Goal: Task Accomplishment & Management: Manage account settings

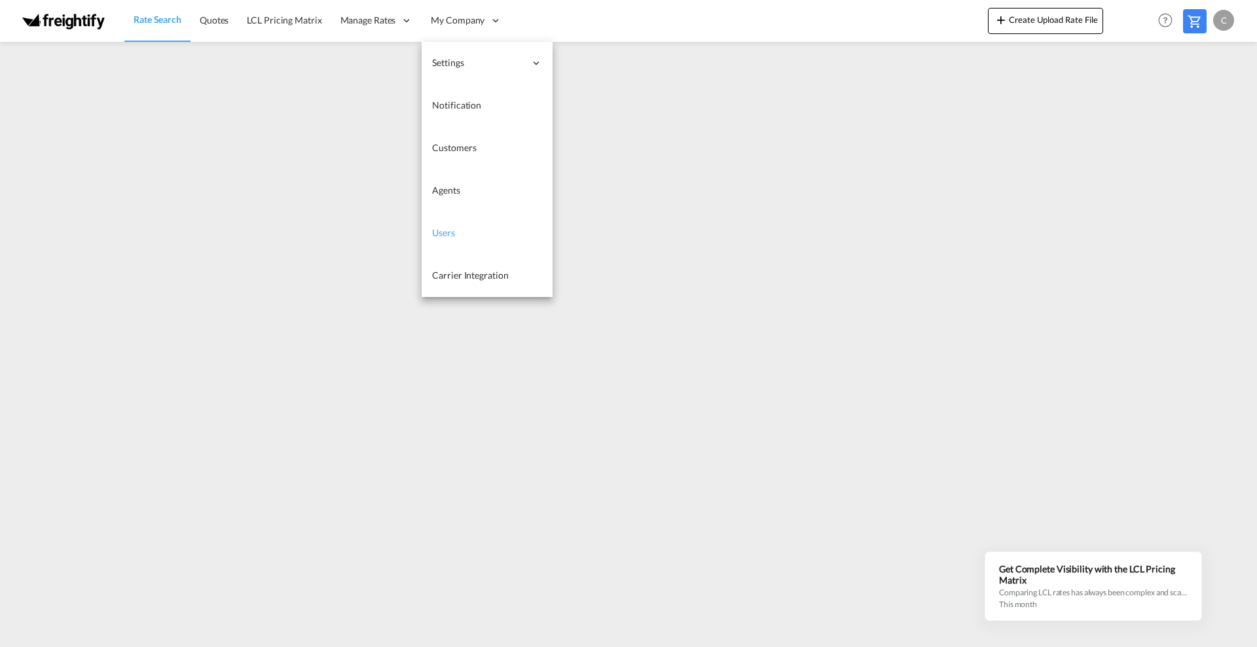
click at [449, 238] on span "Users" at bounding box center [443, 233] width 23 height 13
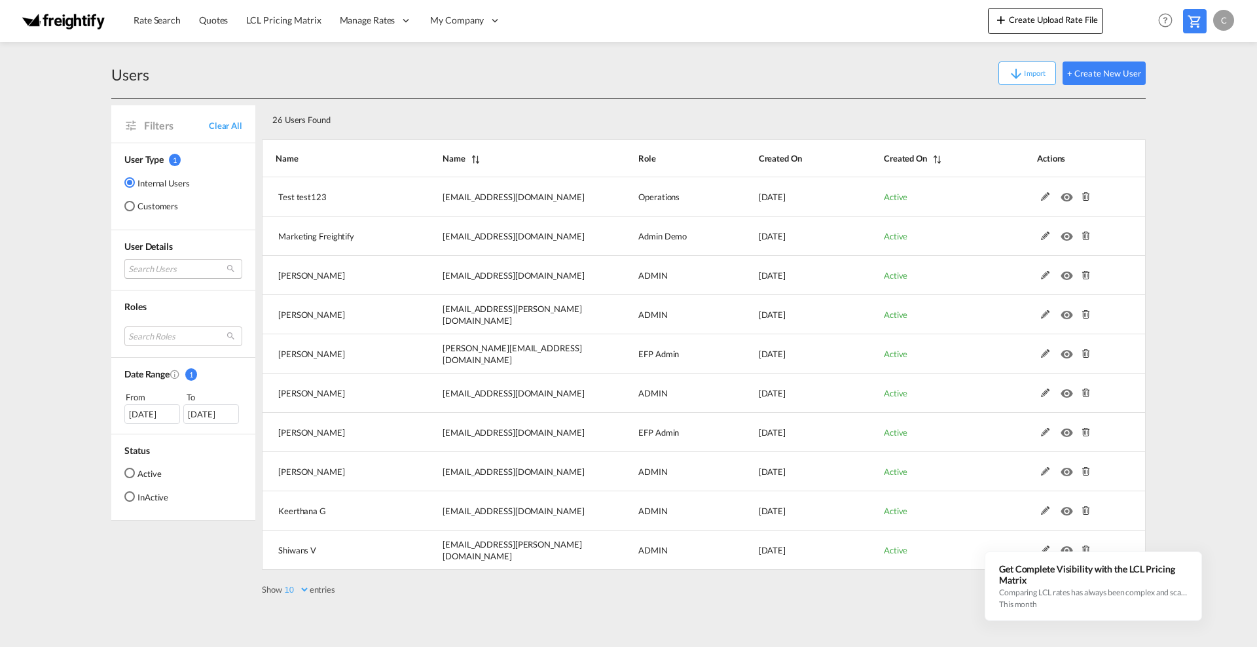
click at [156, 270] on md-select "Search Users test [SECURITY_DATA] [EMAIL_ADDRESS][DOMAIN_NAME] marketing Freigh…" at bounding box center [183, 269] width 118 height 20
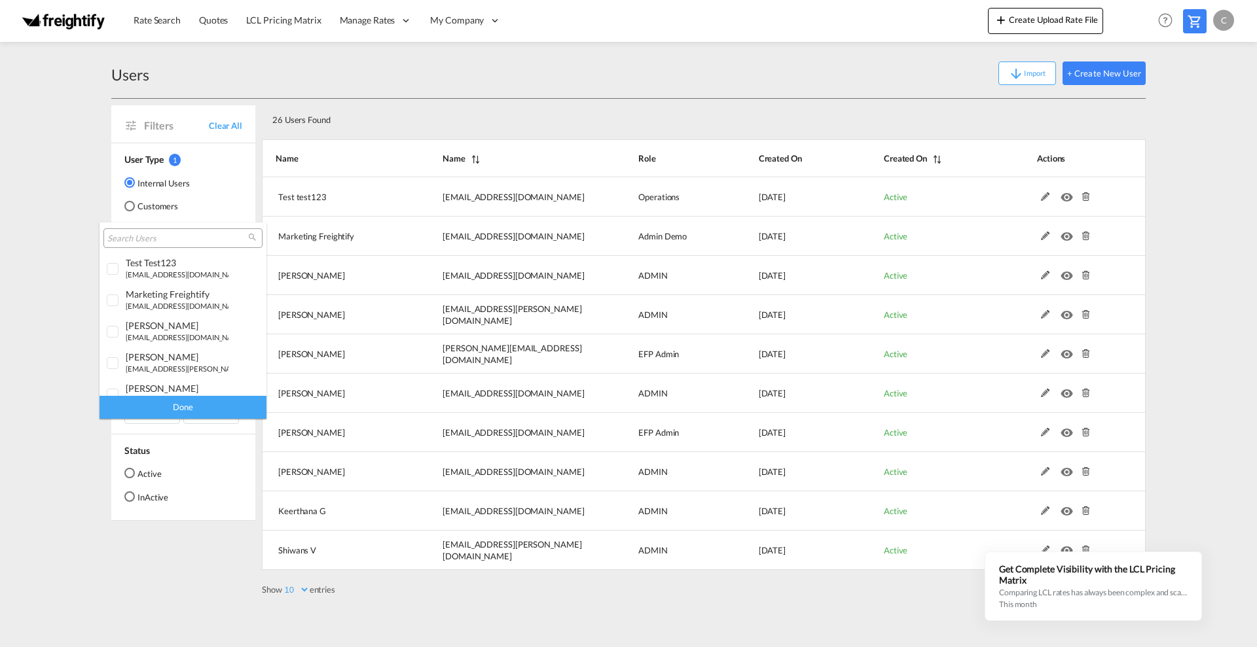
click at [157, 236] on input "search" at bounding box center [177, 239] width 141 height 12
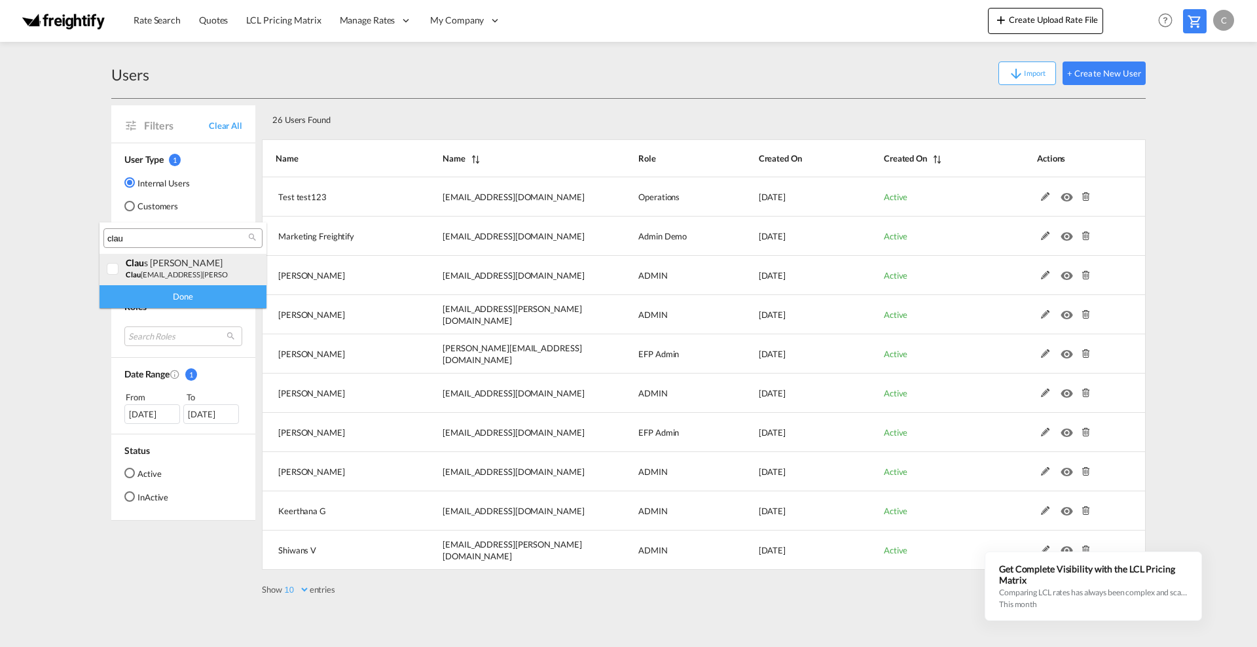
type input "clau"
click at [107, 270] on div at bounding box center [113, 269] width 13 height 13
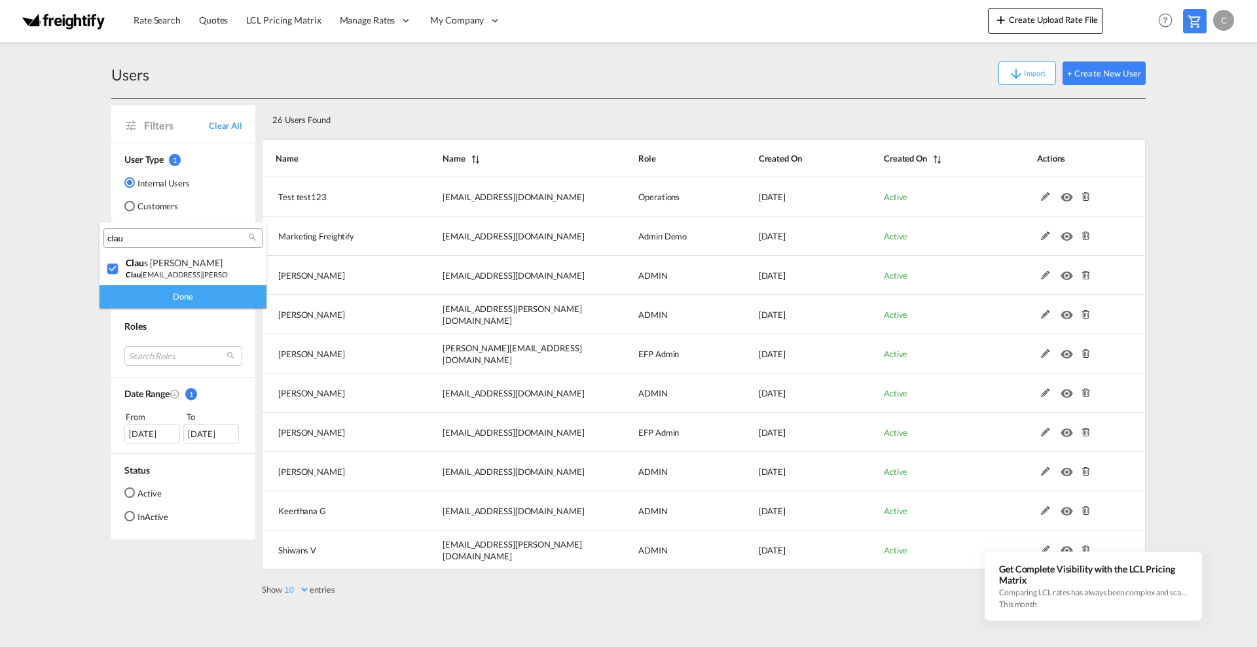
click at [158, 296] on div "Done" at bounding box center [183, 296] width 167 height 23
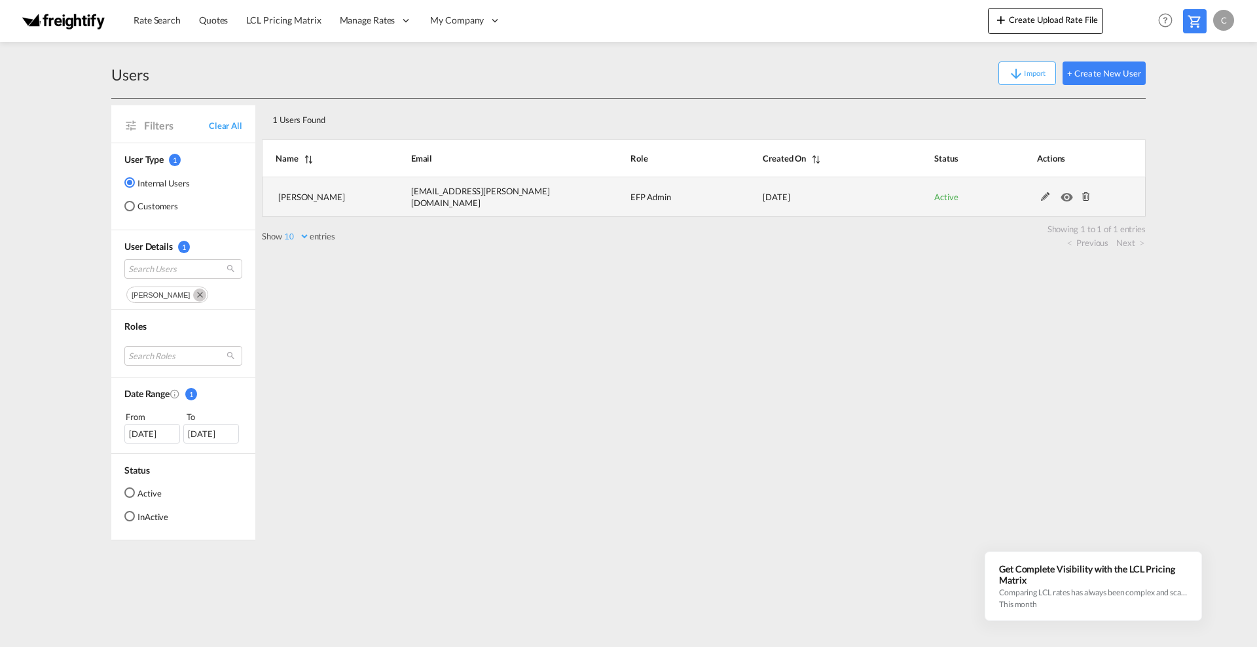
click at [1044, 198] on md-icon at bounding box center [1045, 196] width 17 height 9
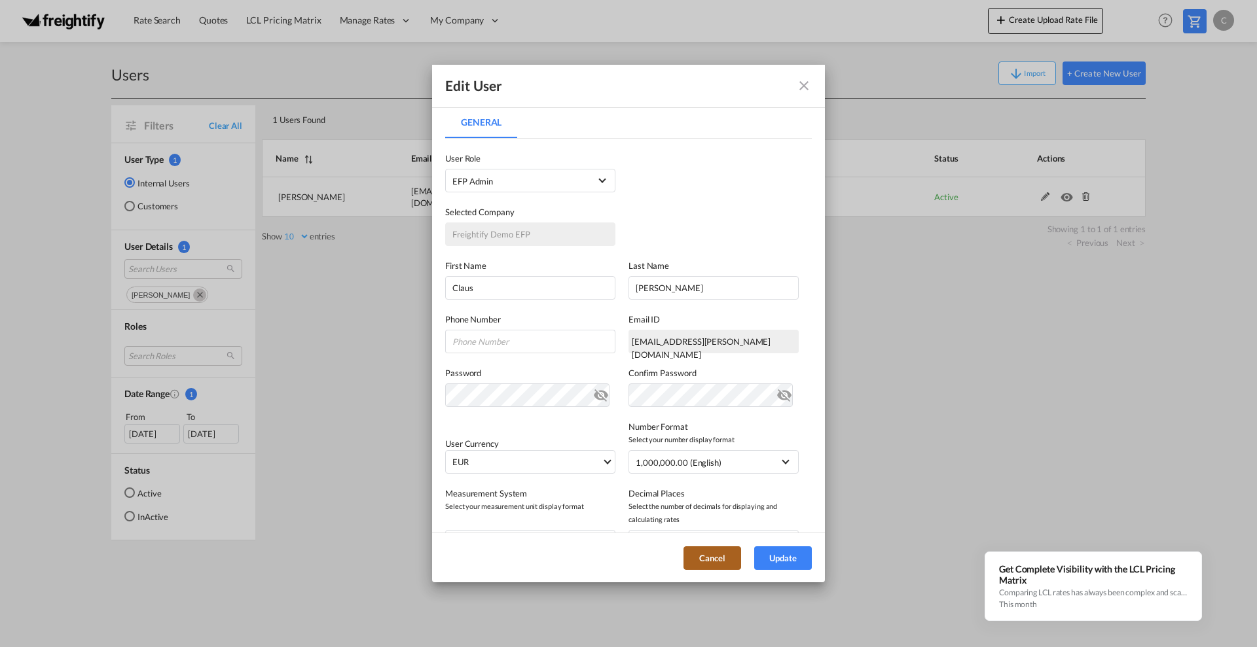
click at [710, 556] on button "Cancel" at bounding box center [712, 559] width 58 height 24
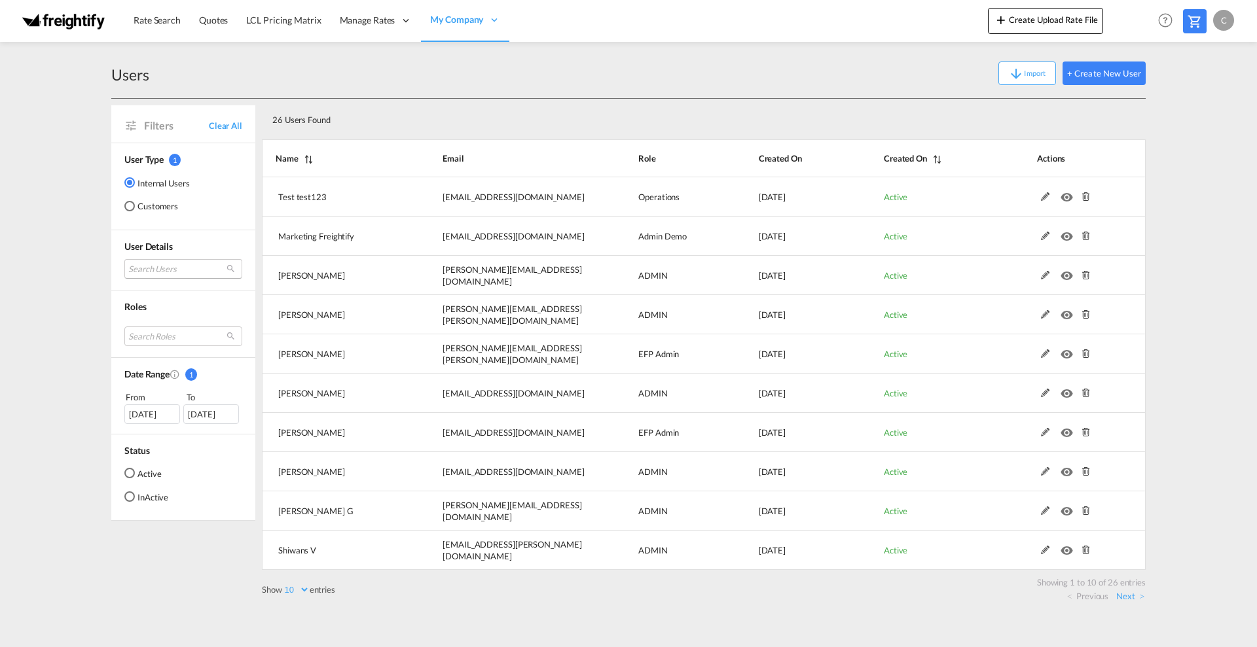
click at [170, 274] on md-select "Search Users test [SECURITY_DATA] [EMAIL_ADDRESS][DOMAIN_NAME] marketing Freigh…" at bounding box center [183, 269] width 118 height 20
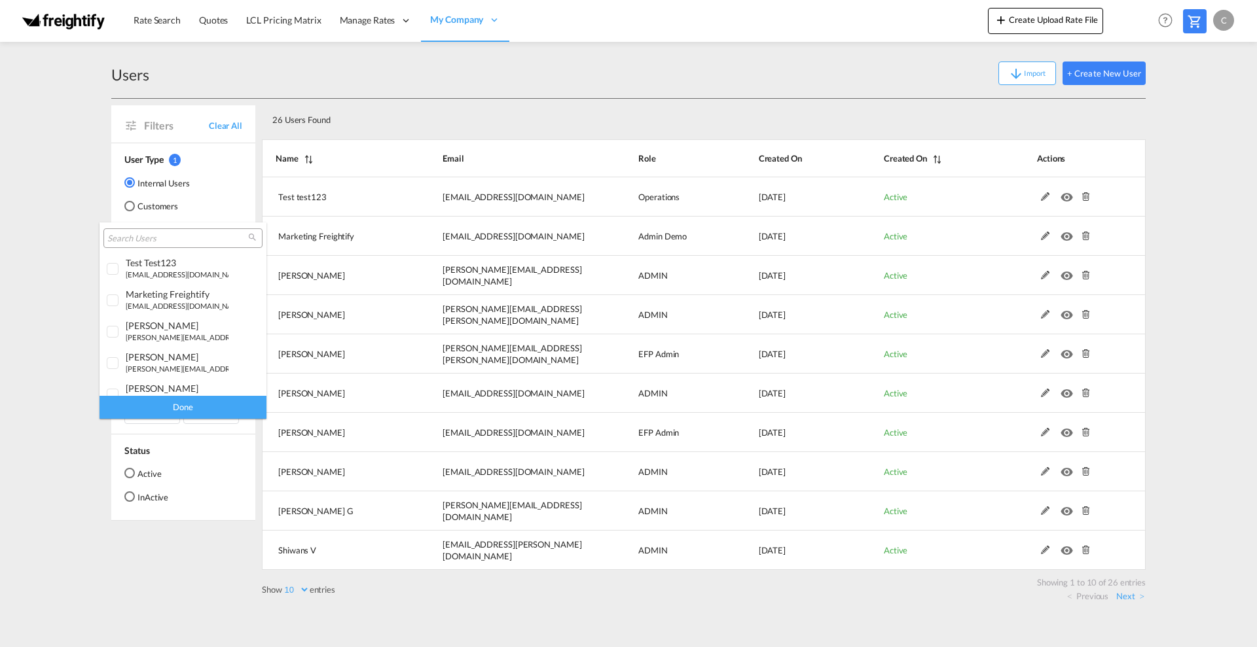
click at [171, 237] on input "search" at bounding box center [177, 239] width 141 height 12
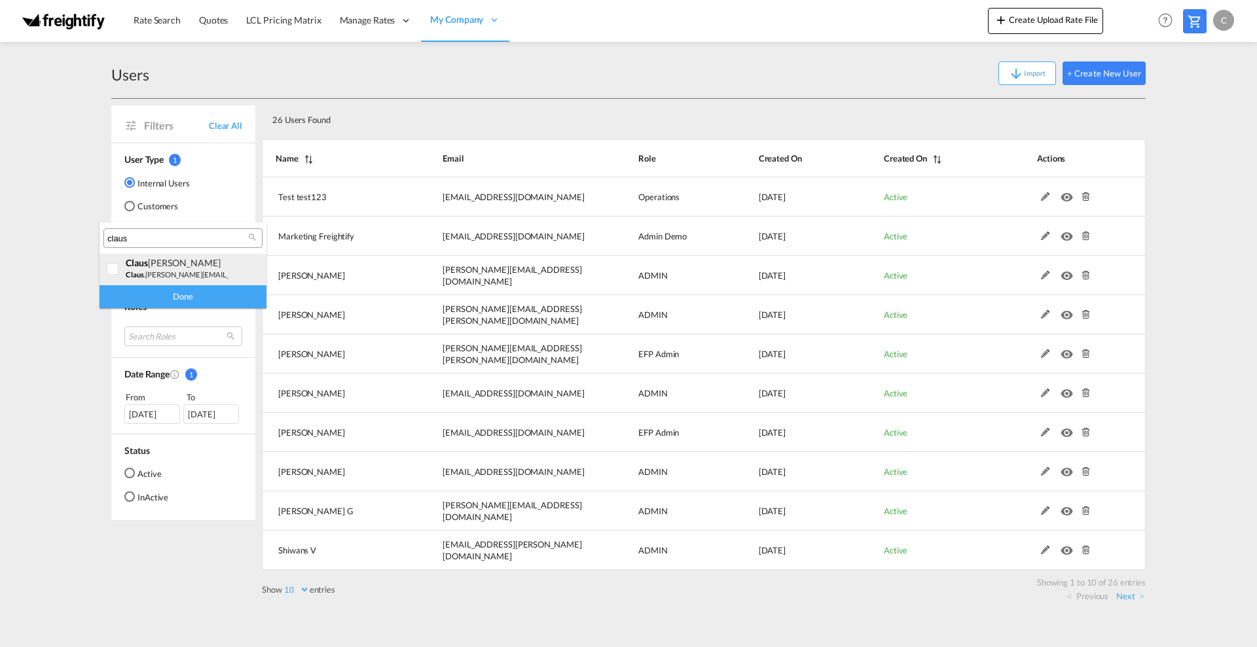
type input "claus"
click at [113, 266] on div at bounding box center [113, 269] width 13 height 13
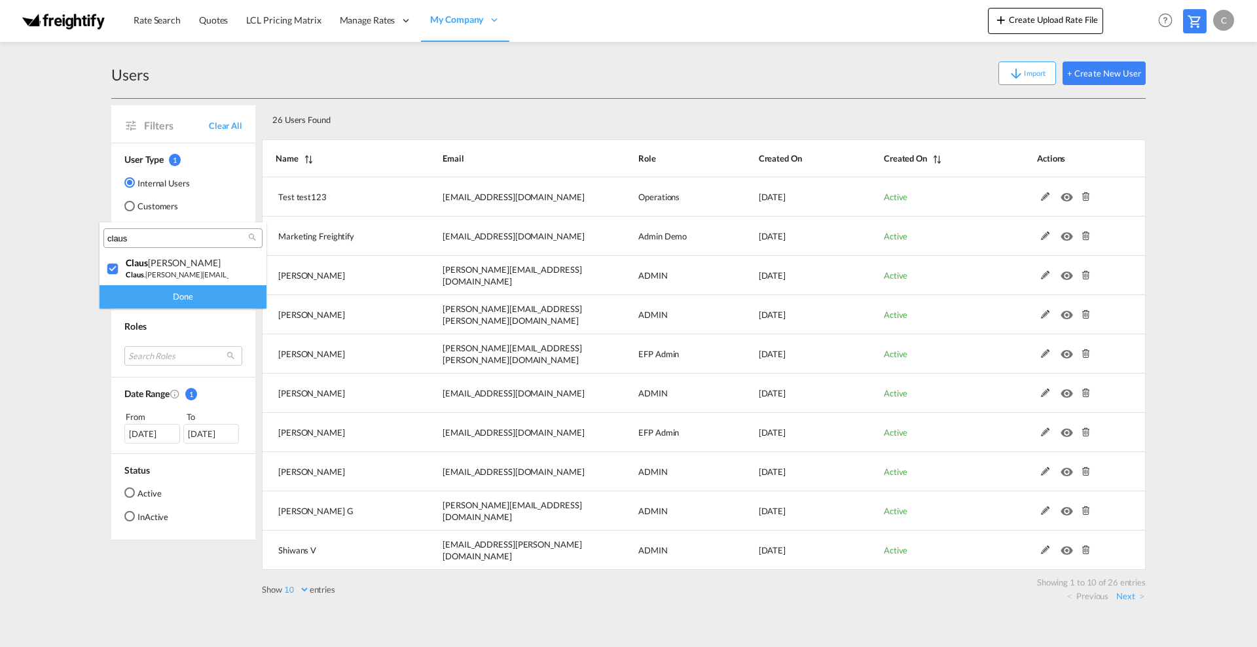
click at [146, 296] on div "Done" at bounding box center [183, 296] width 167 height 23
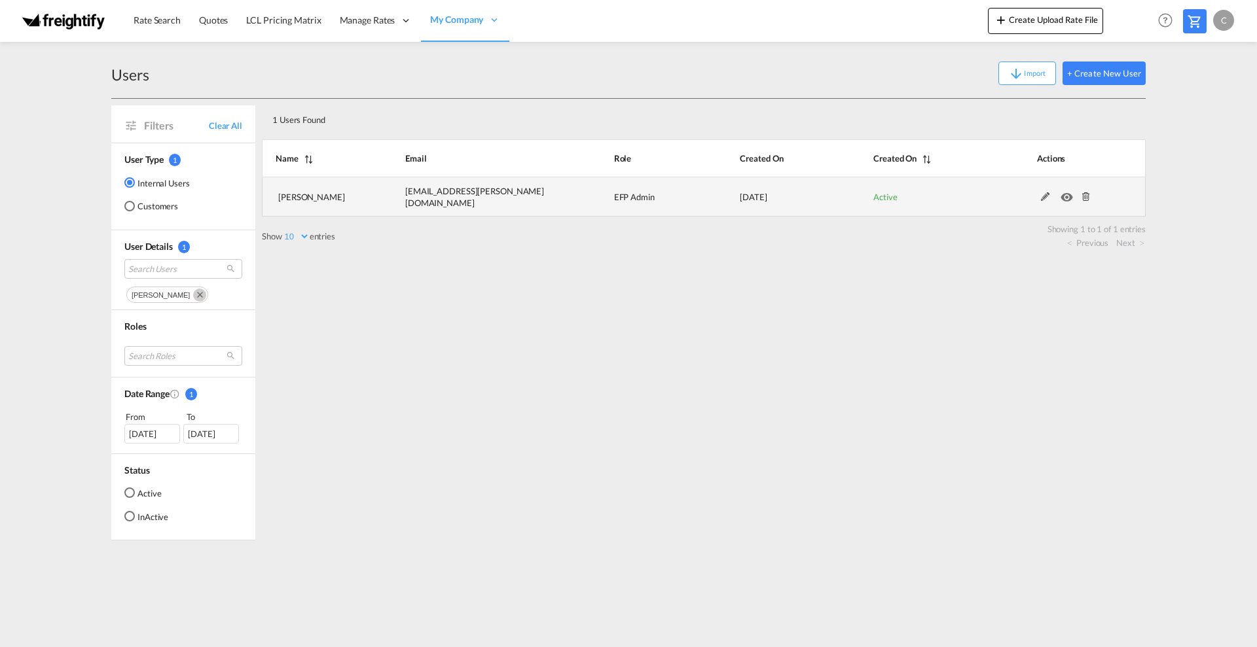
click at [1046, 198] on md-icon at bounding box center [1045, 196] width 17 height 9
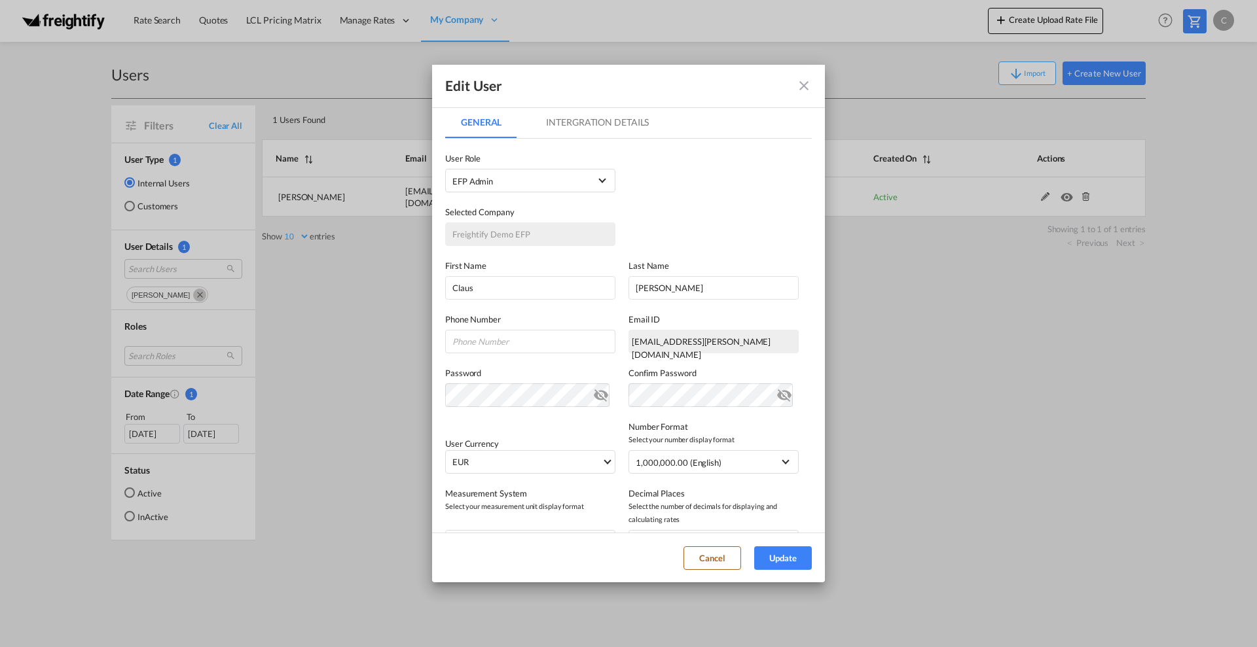
click at [589, 128] on md-tab-item "Intergration Details" at bounding box center [597, 122] width 134 height 31
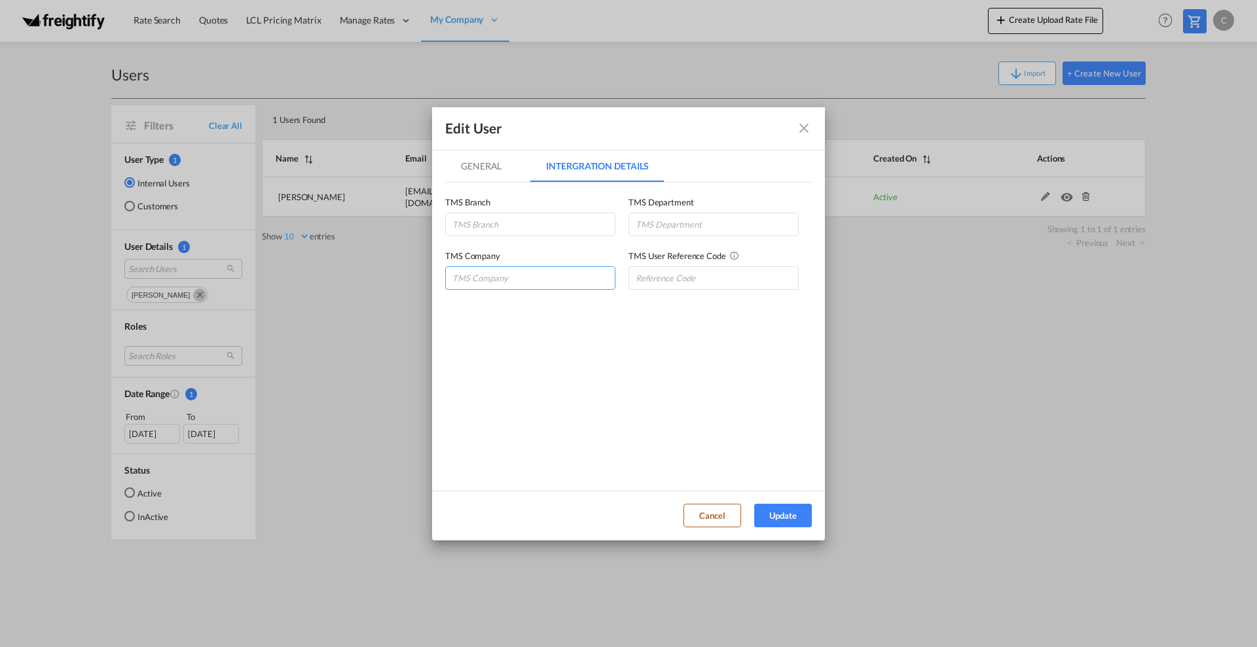
click at [498, 282] on input "GeneralIntergration Details ..." at bounding box center [530, 278] width 170 height 24
type input "MAA"
click at [686, 227] on input "GeneralIntergration Details ..." at bounding box center [713, 225] width 170 height 24
type input "BRN"
click at [507, 221] on input "GeneralIntergration Details ..." at bounding box center [530, 225] width 170 height 24
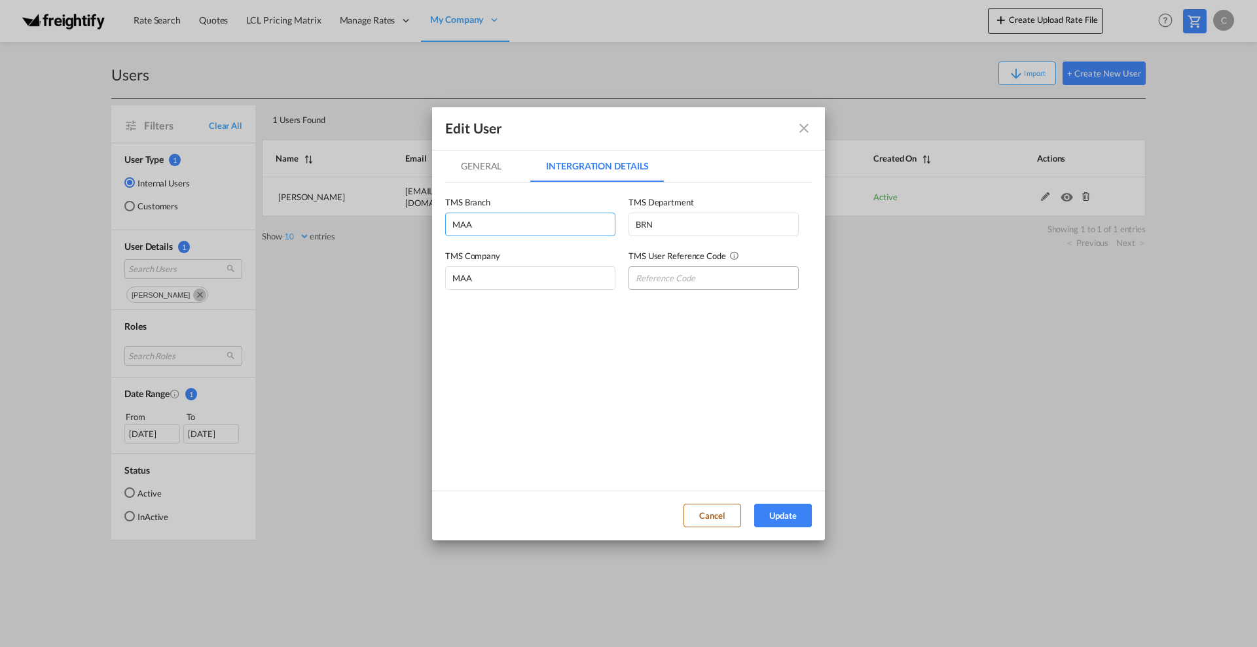
type input "MAA"
click at [670, 283] on input "GeneralIntergration Details ..." at bounding box center [713, 278] width 170 height 24
click at [680, 276] on input "GeneralIntergration Details ..." at bounding box center [713, 278] width 170 height 24
type input "C"
drag, startPoint x: 475, startPoint y: 225, endPoint x: 452, endPoint y: 224, distance: 23.0
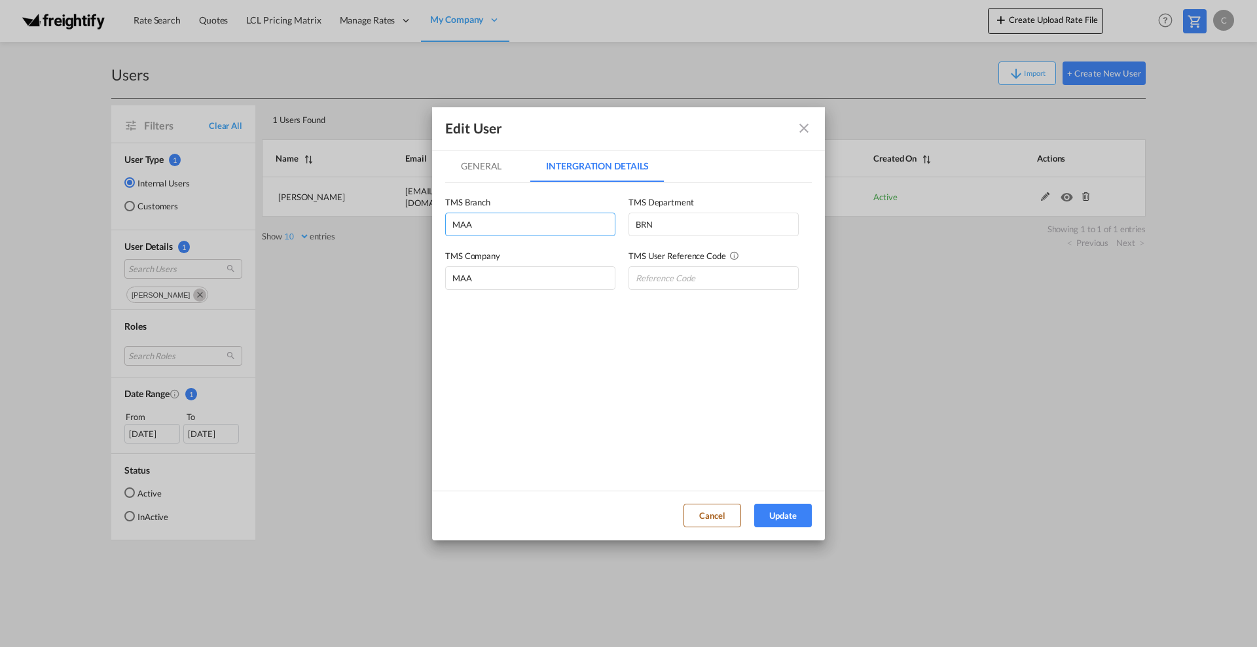
click at [452, 224] on input "MAA" at bounding box center [530, 225] width 170 height 24
drag, startPoint x: 476, startPoint y: 276, endPoint x: 435, endPoint y: 276, distance: 41.2
click at [435, 276] on md-dialog-content "General Intergration Details General Intergration Details User Type Internal In…" at bounding box center [628, 321] width 393 height 340
drag, startPoint x: 659, startPoint y: 221, endPoint x: 625, endPoint y: 225, distance: 34.3
click at [625, 225] on div "TMS Branch MAA TMS Department BRN" at bounding box center [628, 210] width 367 height 54
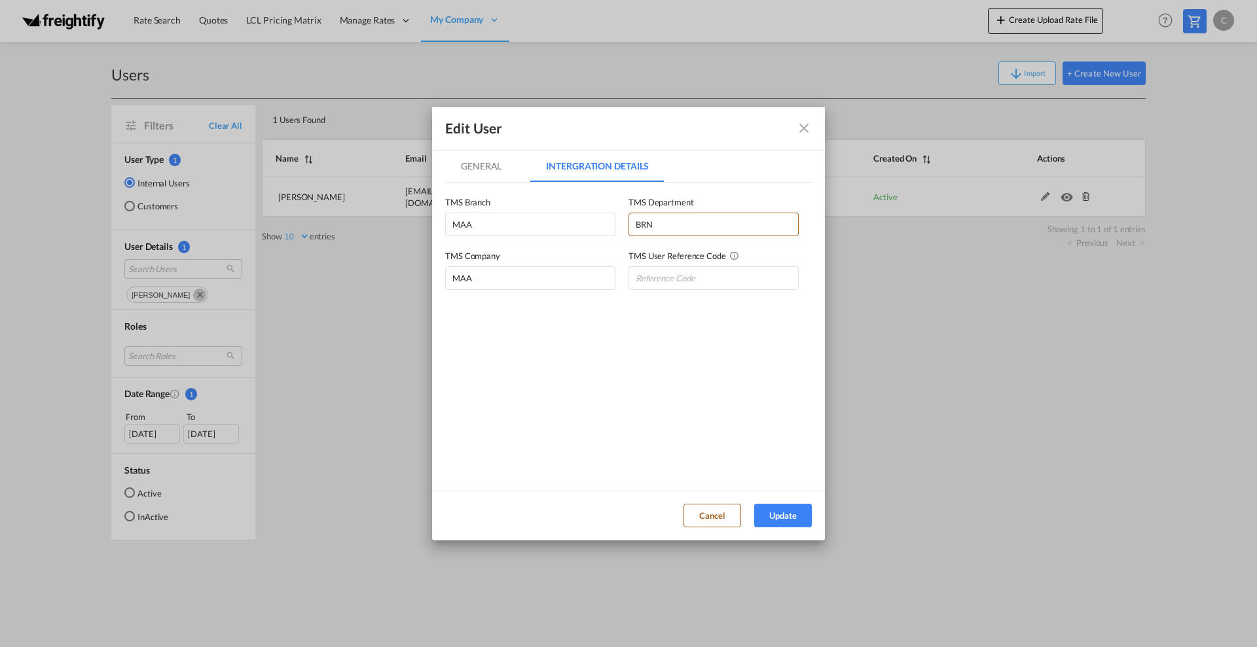
click at [647, 312] on md-tabs "General Intergration Details General Intergration Details User Type Internal In…" at bounding box center [628, 314] width 367 height 327
click at [775, 515] on button "Update" at bounding box center [783, 516] width 58 height 24
click at [680, 275] on input "GeneralIntergration Details ..." at bounding box center [713, 278] width 170 height 24
type input "ABC"
click at [786, 518] on button "Update" at bounding box center [783, 516] width 58 height 24
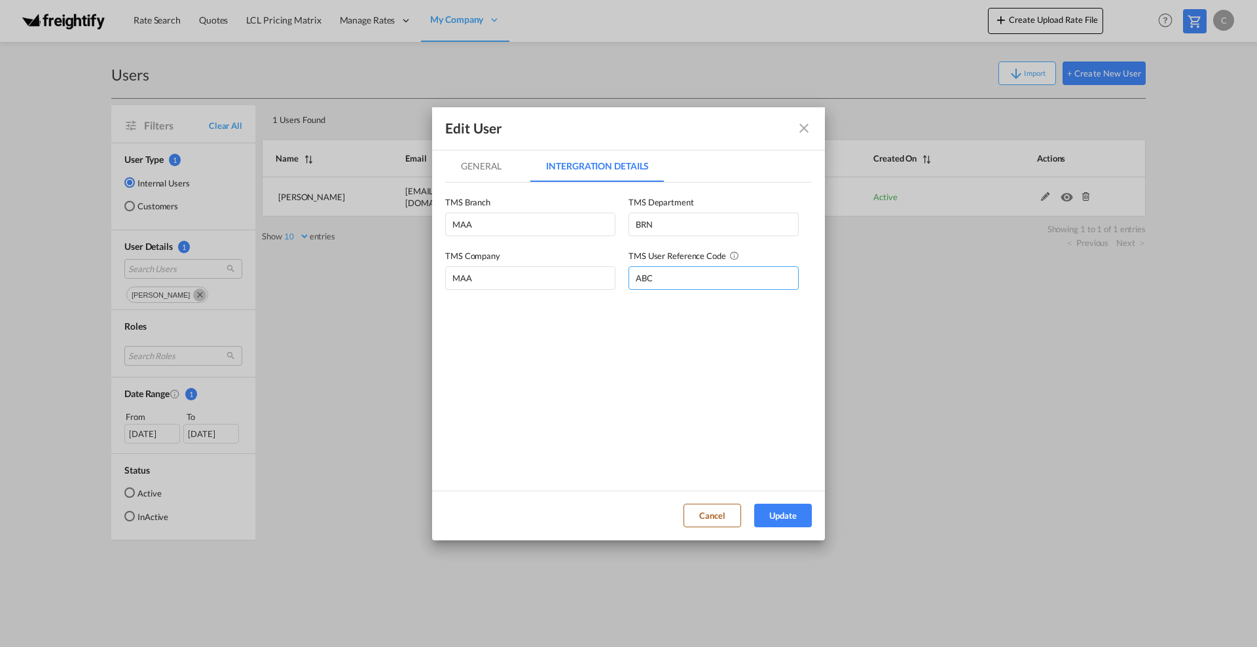
drag, startPoint x: 654, startPoint y: 276, endPoint x: 617, endPoint y: 276, distance: 37.3
click at [617, 276] on div "TMS Company MAA TMS User Reference Code ABC" at bounding box center [628, 263] width 367 height 54
click at [788, 513] on button "Update" at bounding box center [783, 516] width 58 height 24
drag, startPoint x: 447, startPoint y: 221, endPoint x: 420, endPoint y: 221, distance: 27.5
click at [420, 221] on div "Edit User General Intergration Details General Intergration Details User Type I…" at bounding box center [628, 323] width 1257 height 647
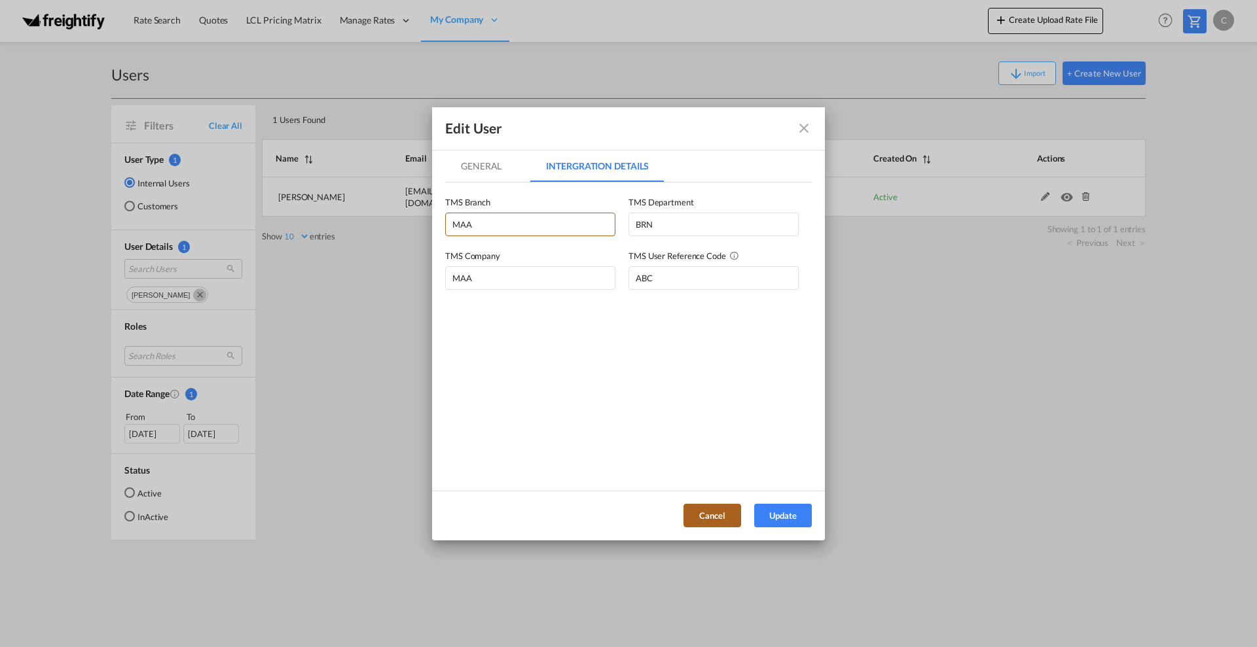
click at [706, 515] on button "Cancel" at bounding box center [712, 516] width 58 height 24
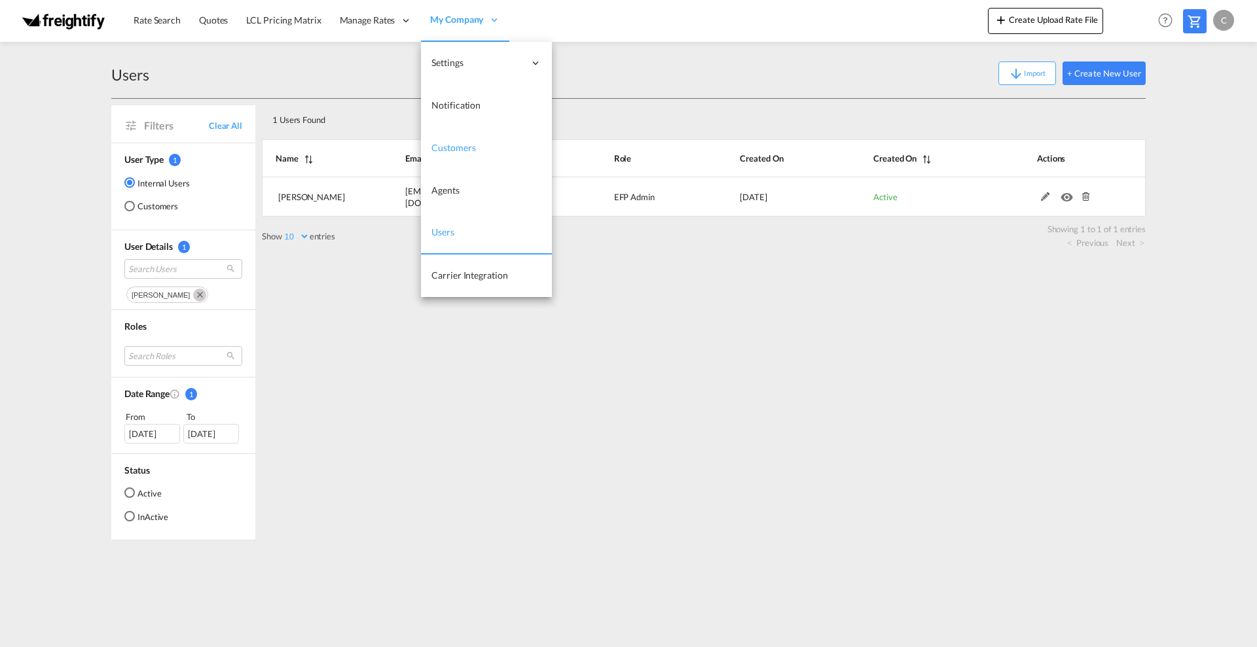
click at [451, 147] on span "Customers" at bounding box center [453, 147] width 44 height 11
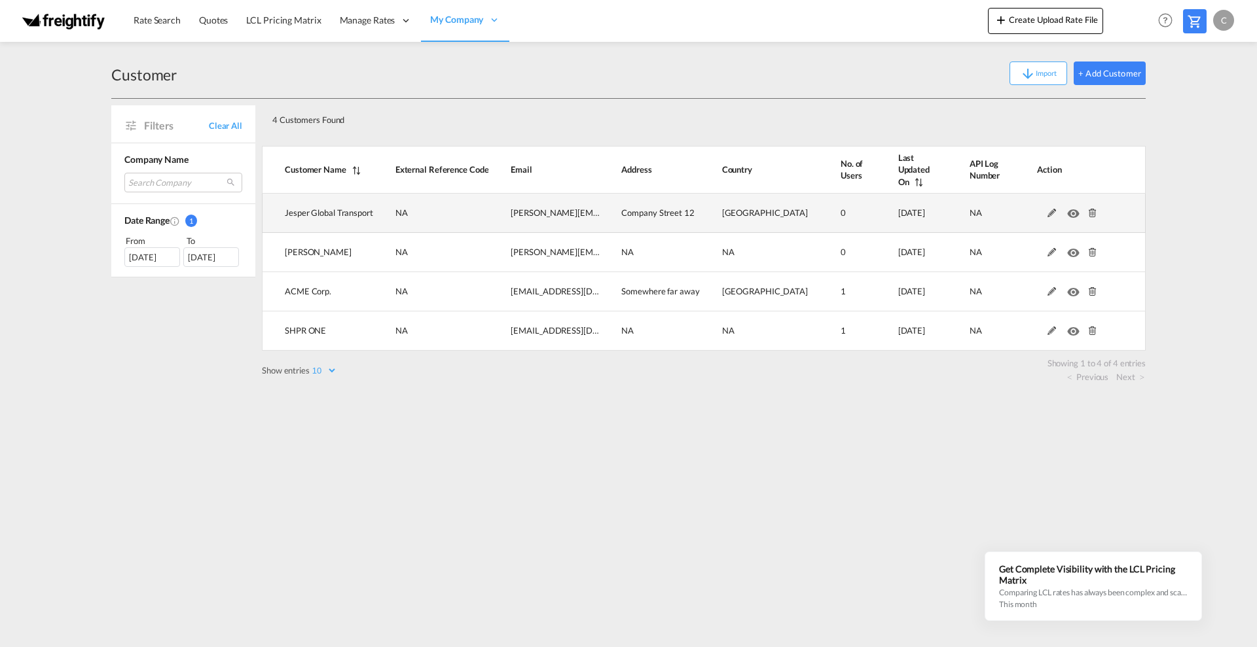
click at [1055, 209] on md-icon at bounding box center [1052, 213] width 17 height 9
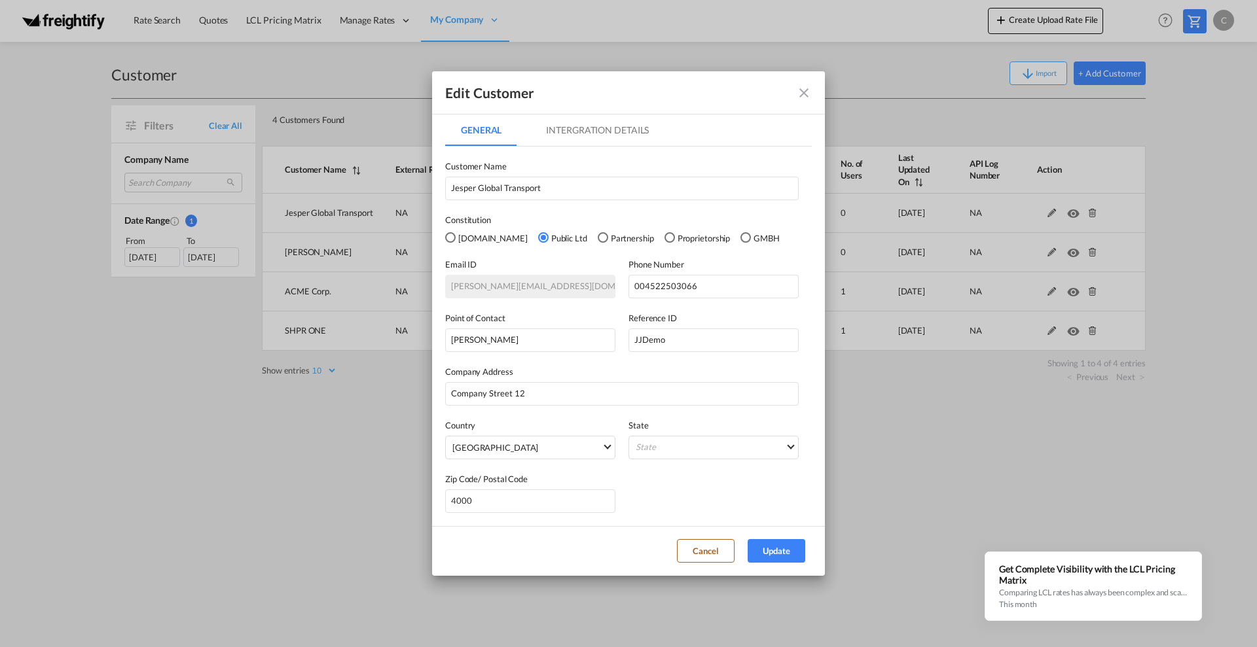
click at [602, 128] on md-tab-item "Intergration Details" at bounding box center [597, 130] width 134 height 31
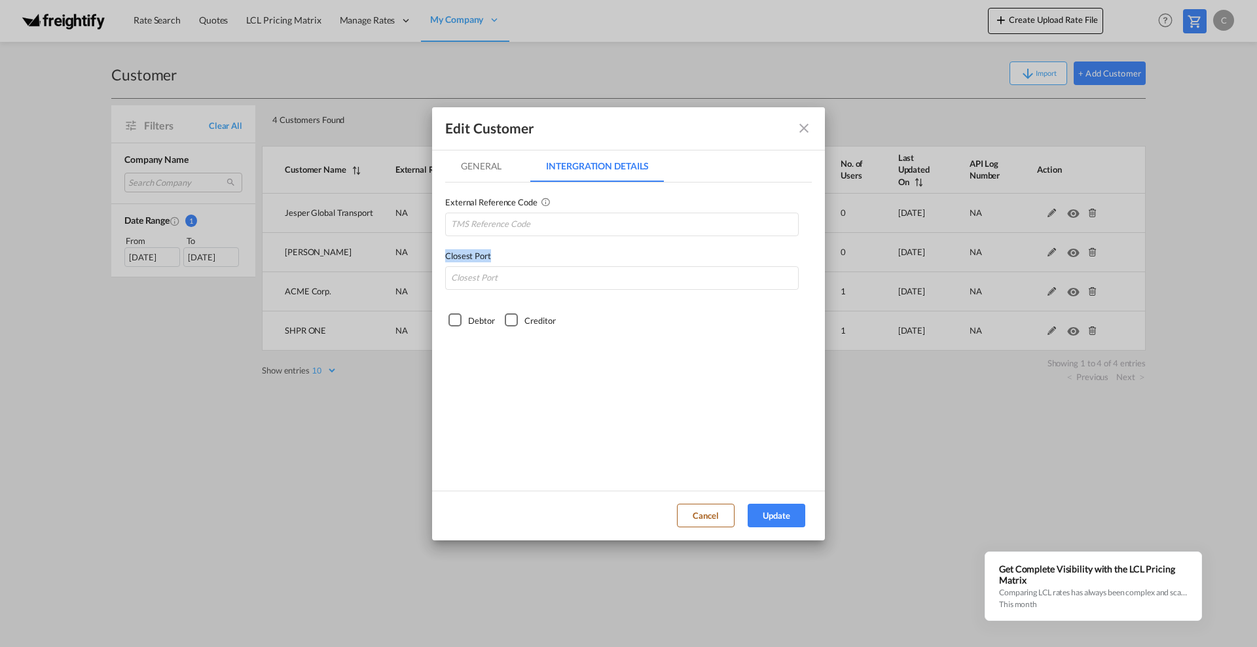
drag, startPoint x: 492, startPoint y: 256, endPoint x: 440, endPoint y: 256, distance: 51.7
click at [440, 256] on md-dialog-content "General Intergration Details General Intergration Details Customer Name [PERSON…" at bounding box center [628, 321] width 393 height 340
click at [500, 276] on input "GeneralIntergration Details ..." at bounding box center [622, 278] width 354 height 24
click at [709, 515] on button "Cancel" at bounding box center [706, 516] width 58 height 24
